Goal: Entertainment & Leisure: Browse casually

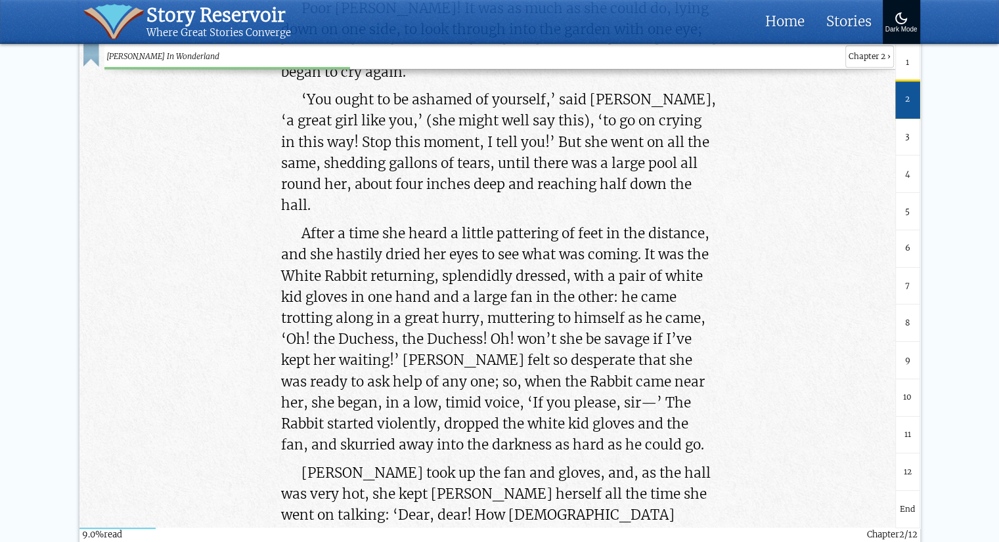
scroll to position [5784, 0]
drag, startPoint x: 302, startPoint y: 276, endPoint x: 487, endPoint y: 477, distance: 272.7
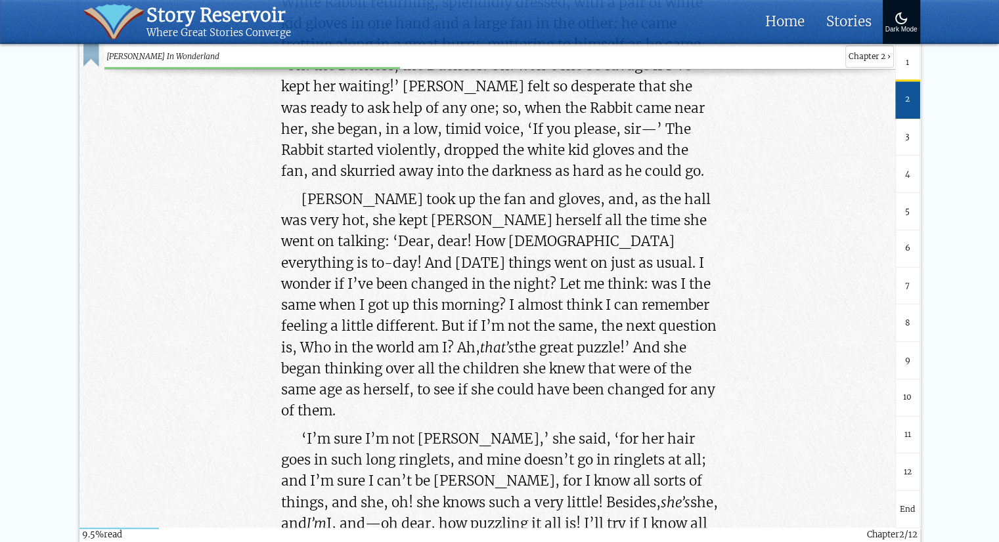
scroll to position [6058, 0]
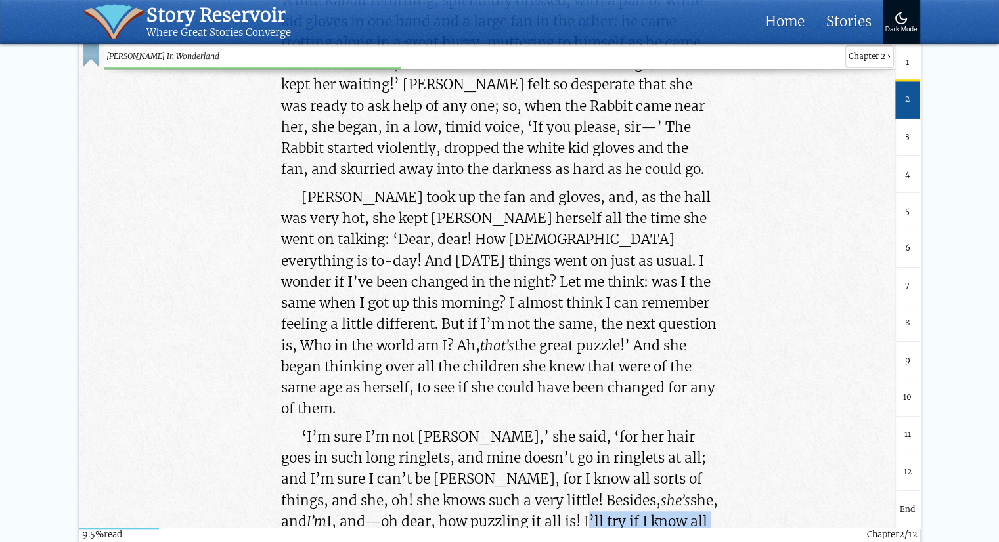
drag, startPoint x: 463, startPoint y: 307, endPoint x: 334, endPoint y: 393, distance: 154.4
copy p "I’ll try if I know all the things I used to know. Let me see: four times five i…"
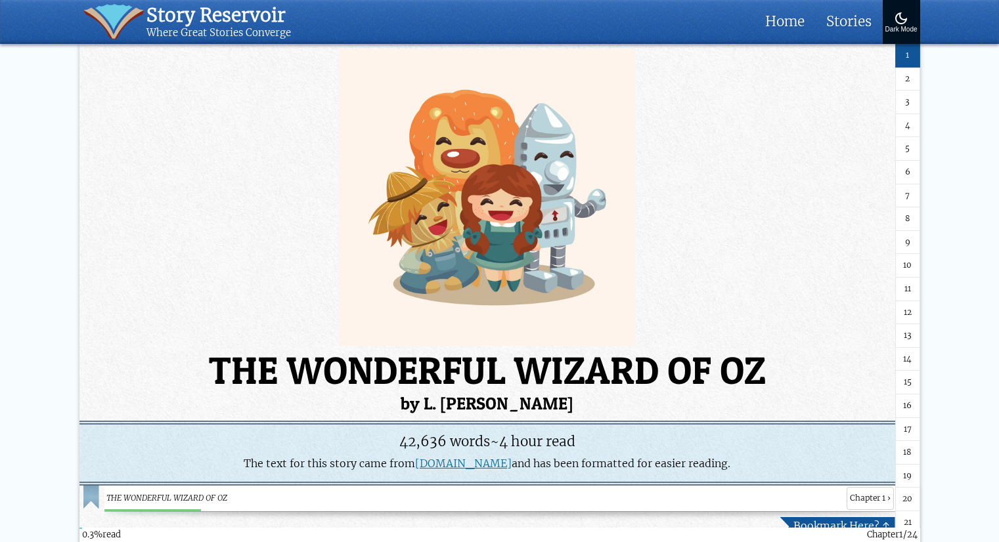
scroll to position [298, 0]
